Goal: Task Accomplishment & Management: Use online tool/utility

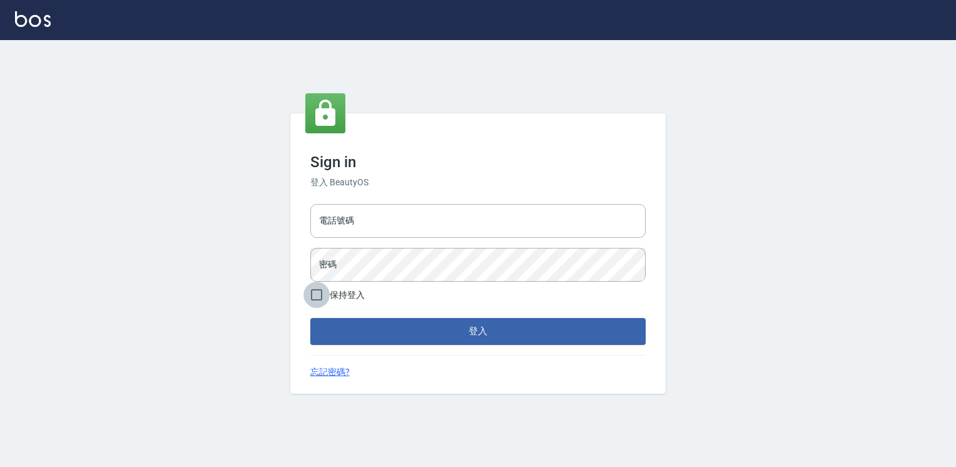
click at [323, 295] on input "保持登入" at bounding box center [316, 294] width 26 height 26
checkbox input "true"
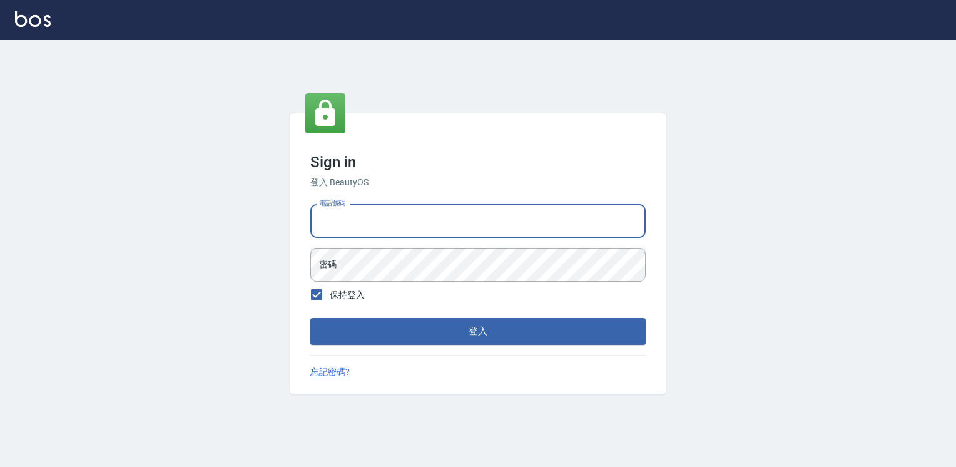
click at [382, 208] on input "電話號碼" at bounding box center [477, 221] width 335 height 34
type input "0978801963"
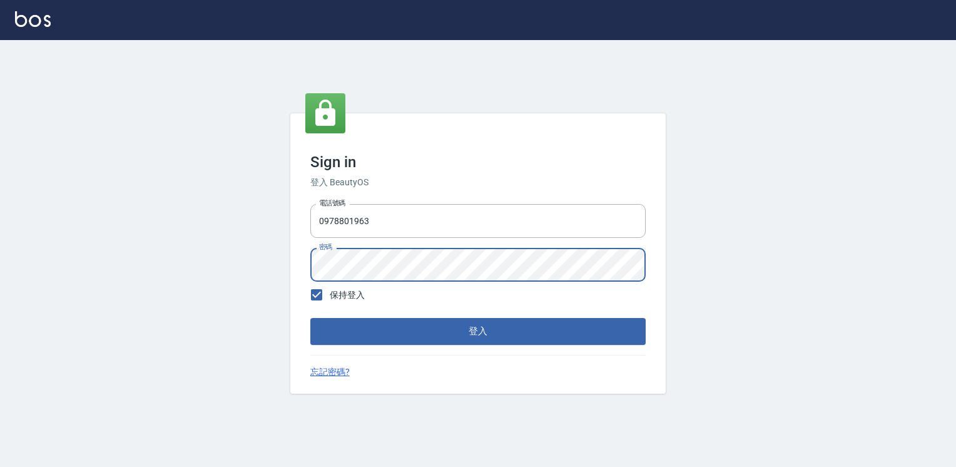
click at [310, 318] on button "登入" at bounding box center [477, 331] width 335 height 26
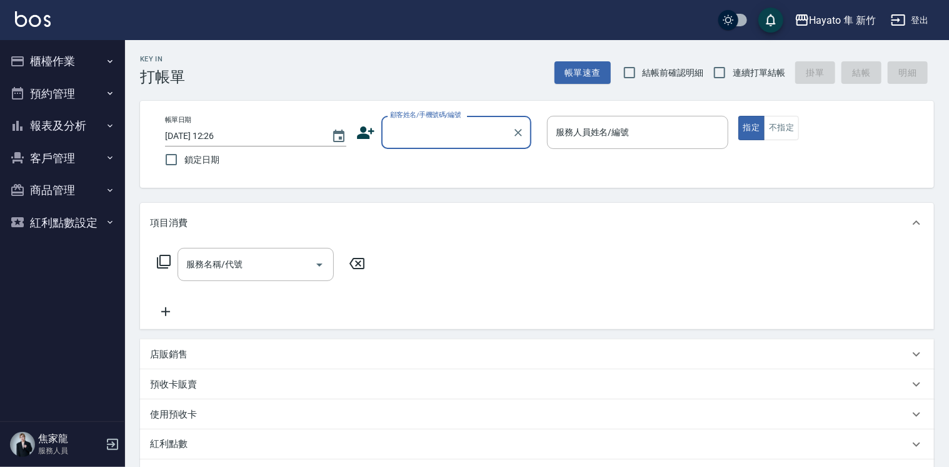
click at [114, 61] on icon "button" at bounding box center [110, 61] width 10 height 10
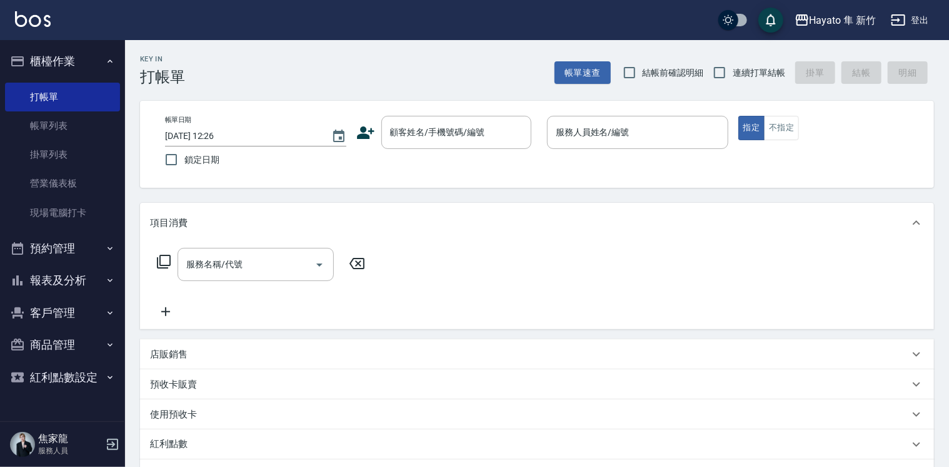
click at [632, 71] on input "結帳前確認明細" at bounding box center [630, 72] width 26 height 26
checkbox input "true"
click at [729, 79] on input "連續打單結帳" at bounding box center [720, 72] width 26 height 26
checkbox input "true"
click at [792, 131] on button "不指定" at bounding box center [781, 128] width 35 height 24
